Goal: Task Accomplishment & Management: Check status

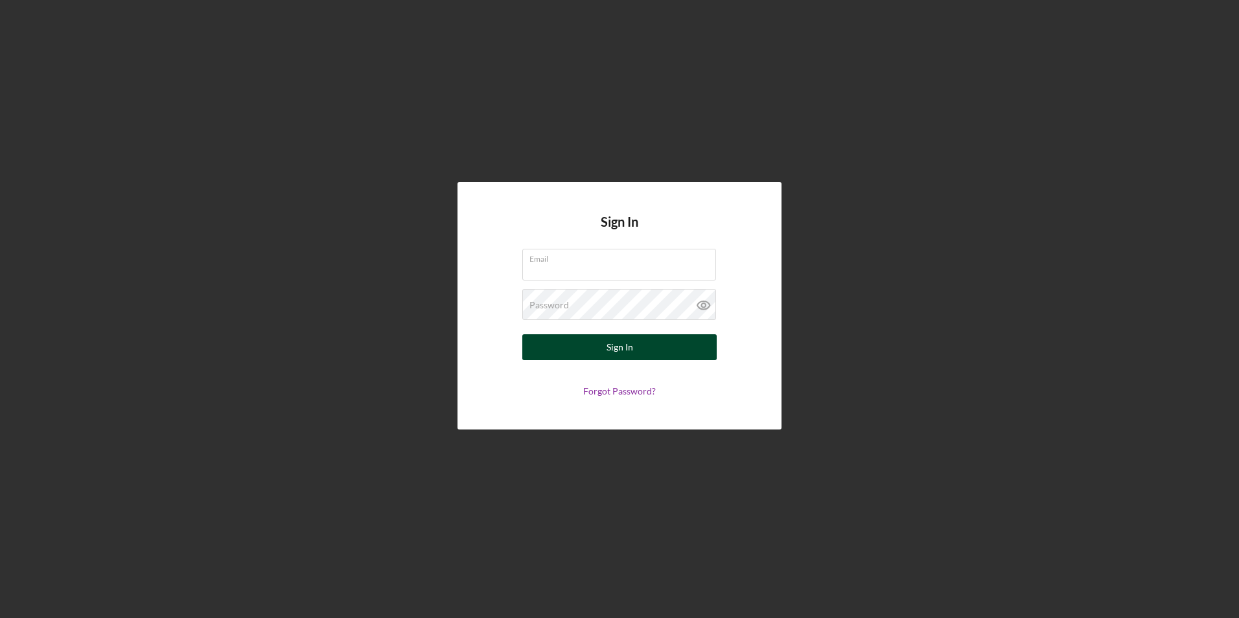
type input "[EMAIL_ADDRESS][DOMAIN_NAME]"
click at [596, 347] on button "Sign In" at bounding box center [619, 347] width 194 height 26
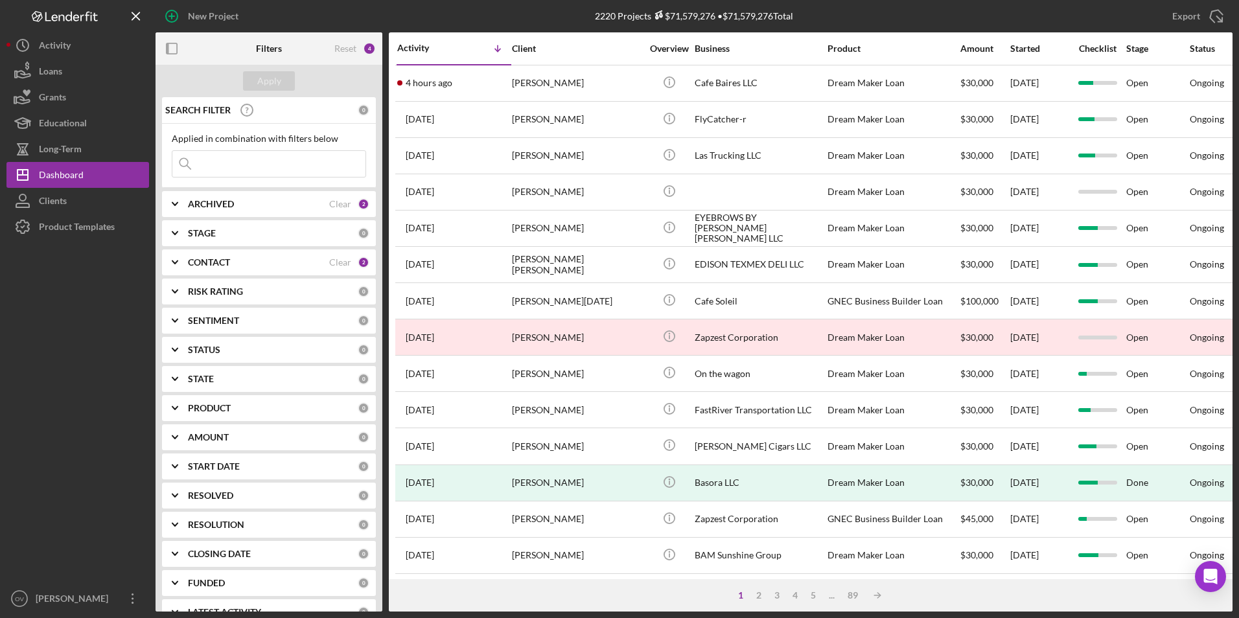
click at [238, 163] on input at bounding box center [268, 164] width 193 height 26
type input "las tru"
click at [274, 85] on div "Apply" at bounding box center [269, 80] width 24 height 19
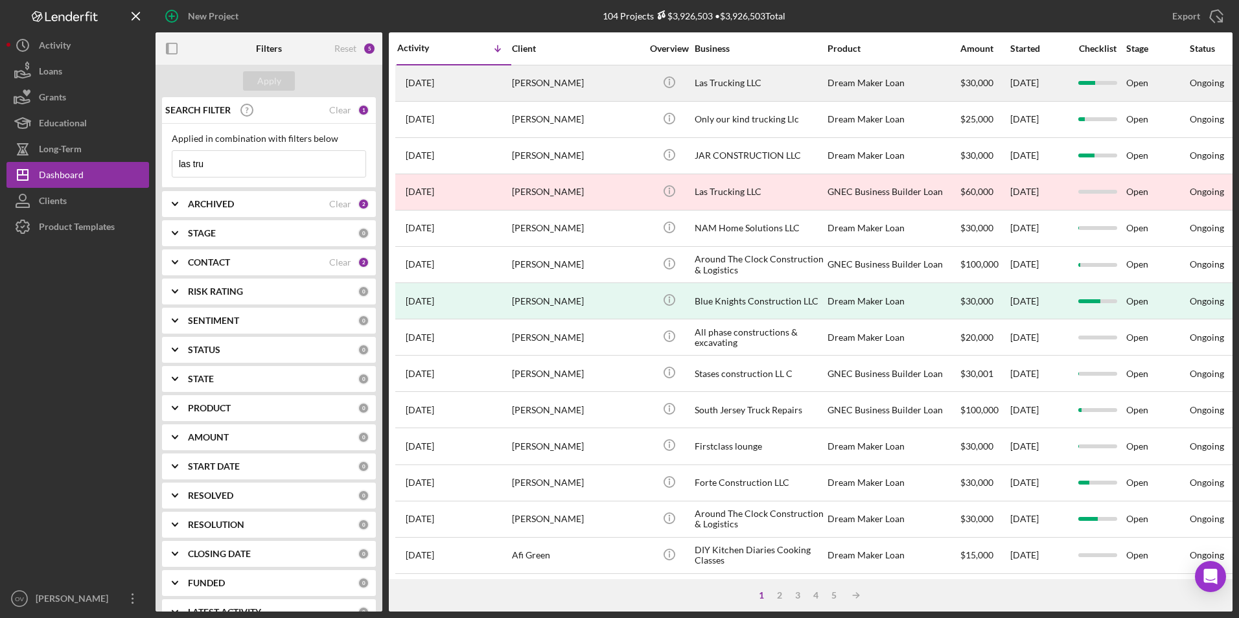
click at [554, 82] on div "[PERSON_NAME]" at bounding box center [577, 83] width 130 height 34
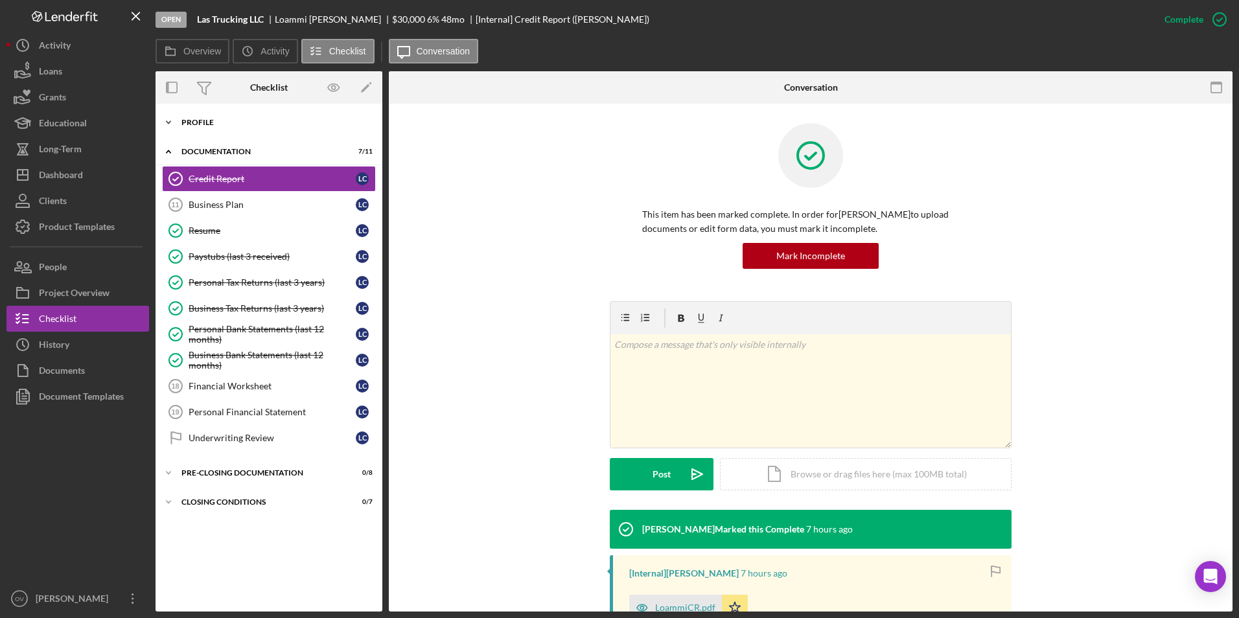
click at [168, 123] on polyline at bounding box center [169, 122] width 4 height 3
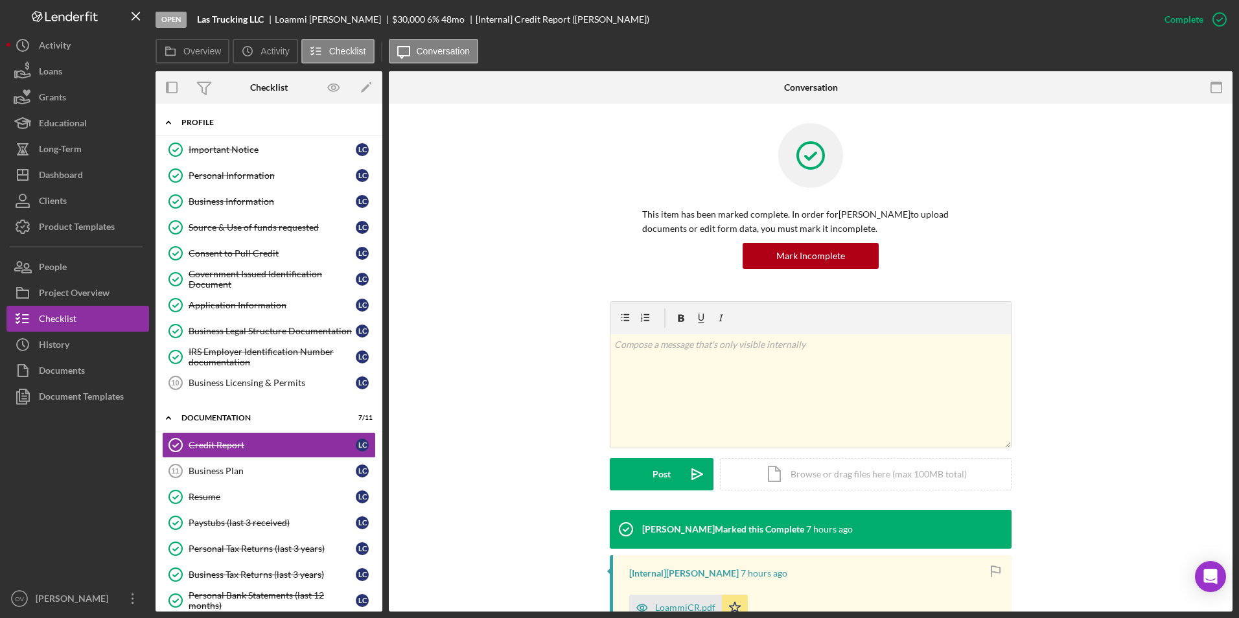
click at [168, 123] on icon "Icon/Expander" at bounding box center [169, 123] width 26 height 26
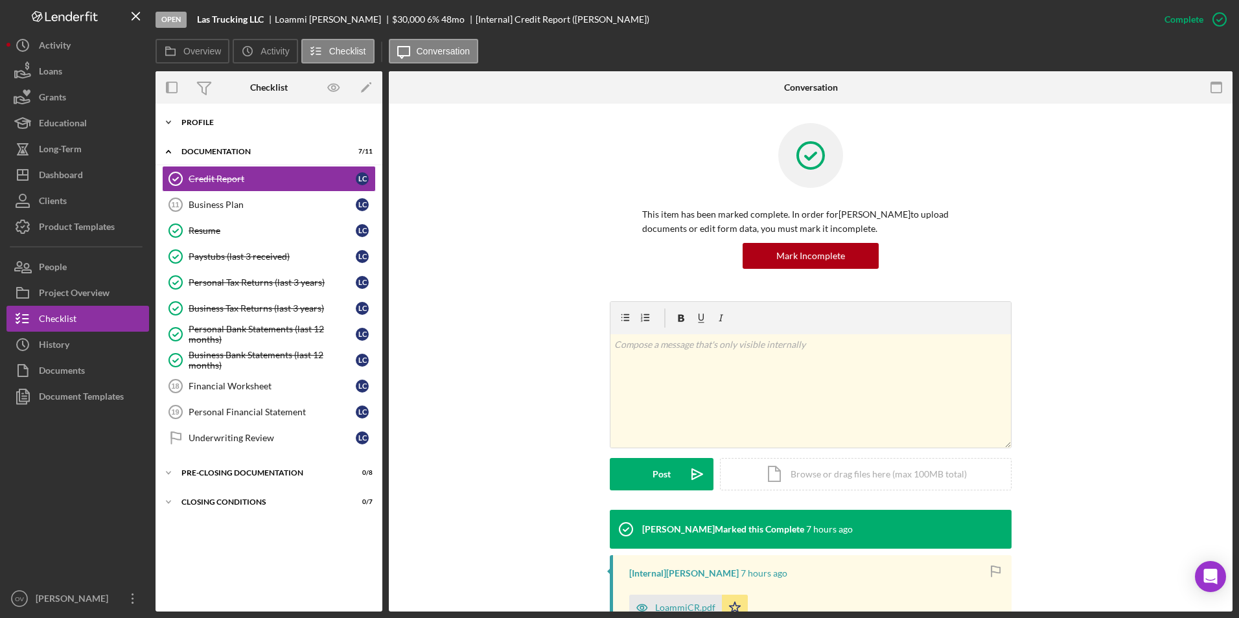
click at [168, 123] on polyline at bounding box center [169, 122] width 4 height 3
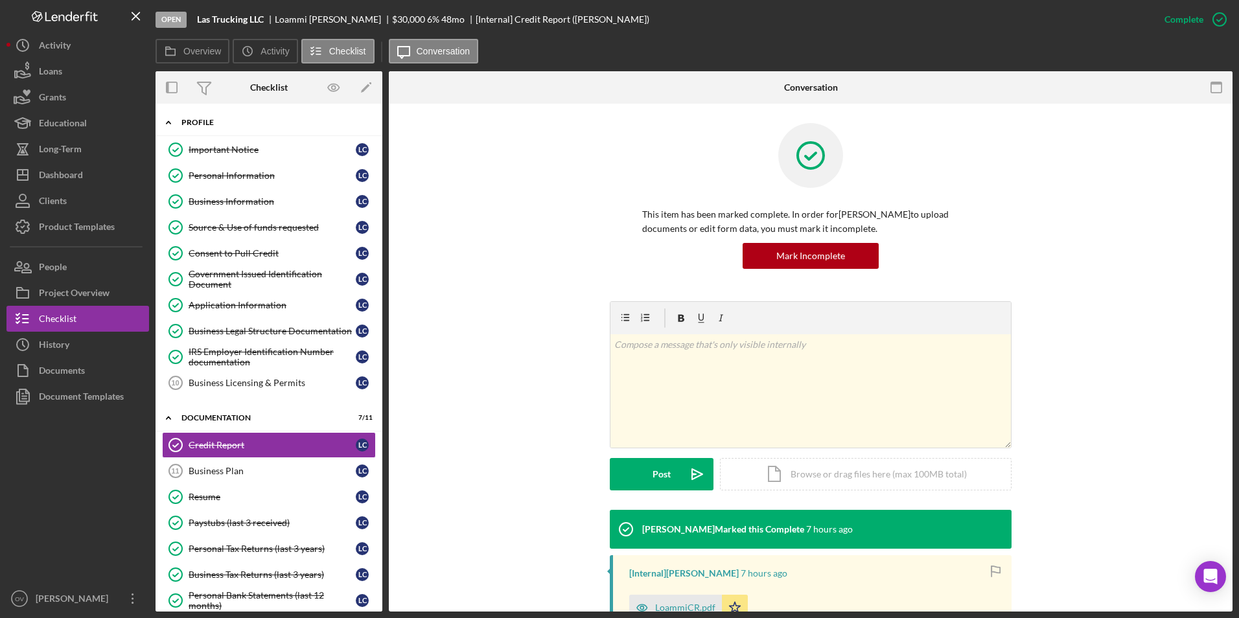
click at [168, 123] on icon "Icon/Expander" at bounding box center [169, 123] width 26 height 26
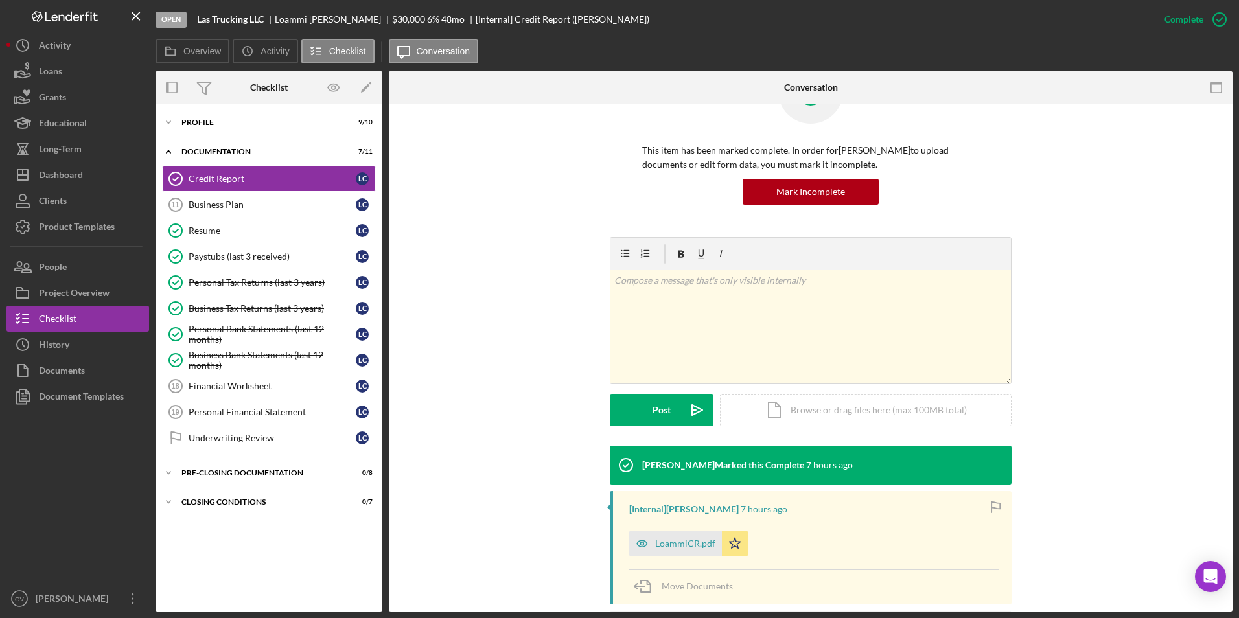
scroll to position [154, 0]
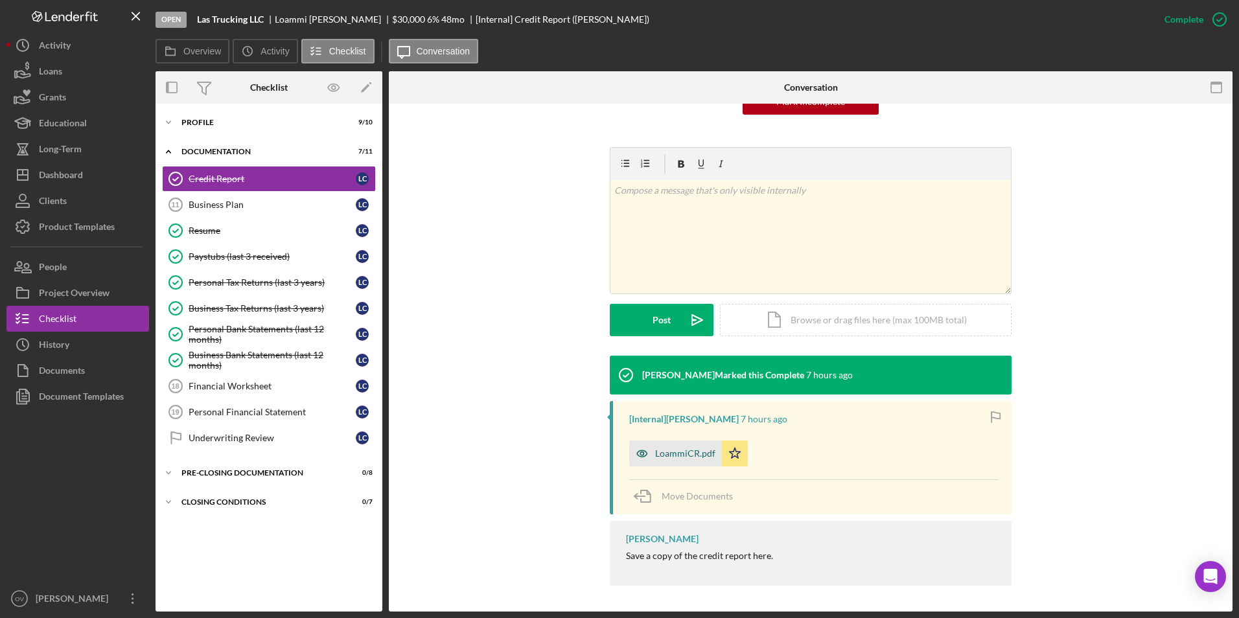
click at [708, 456] on div "LoammiCR.pdf" at bounding box center [685, 453] width 60 height 10
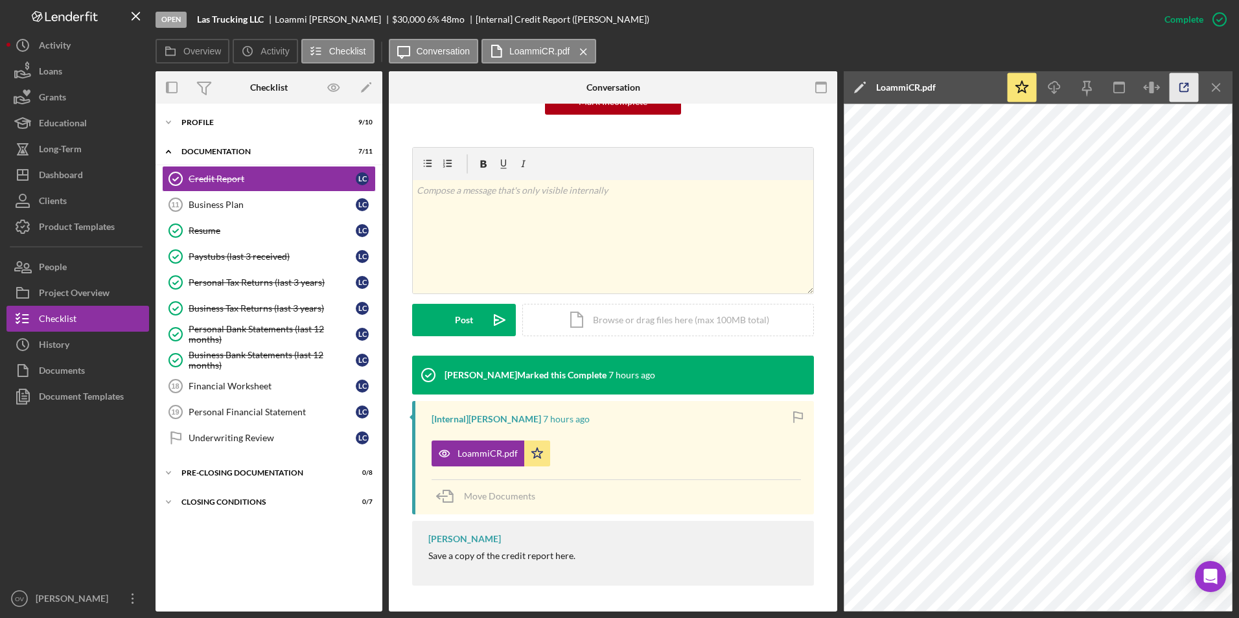
click at [1184, 90] on icon "button" at bounding box center [1184, 87] width 29 height 29
